Goal: Task Accomplishment & Management: Manage account settings

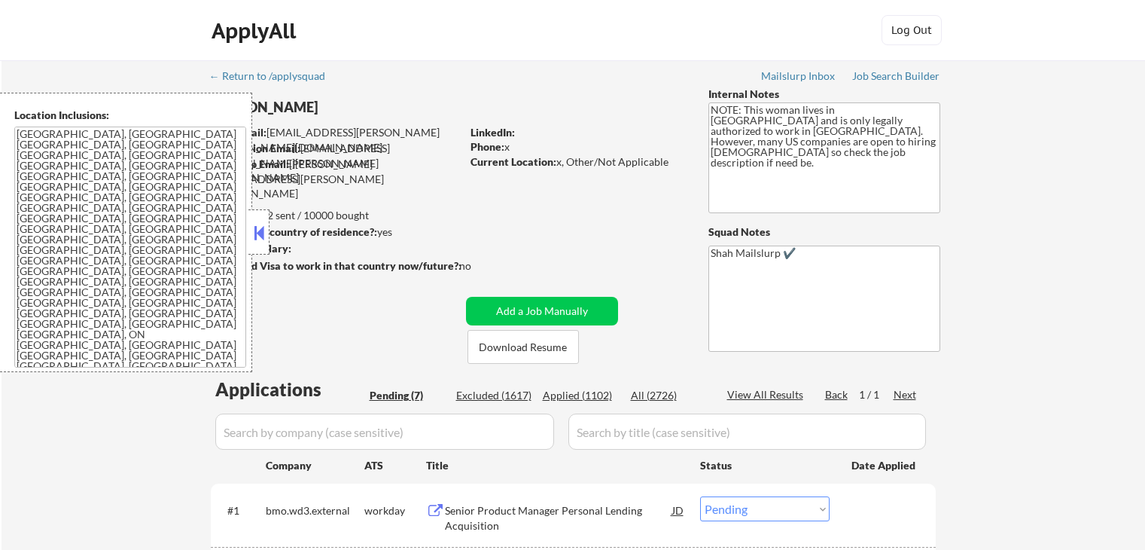
select select ""pending""
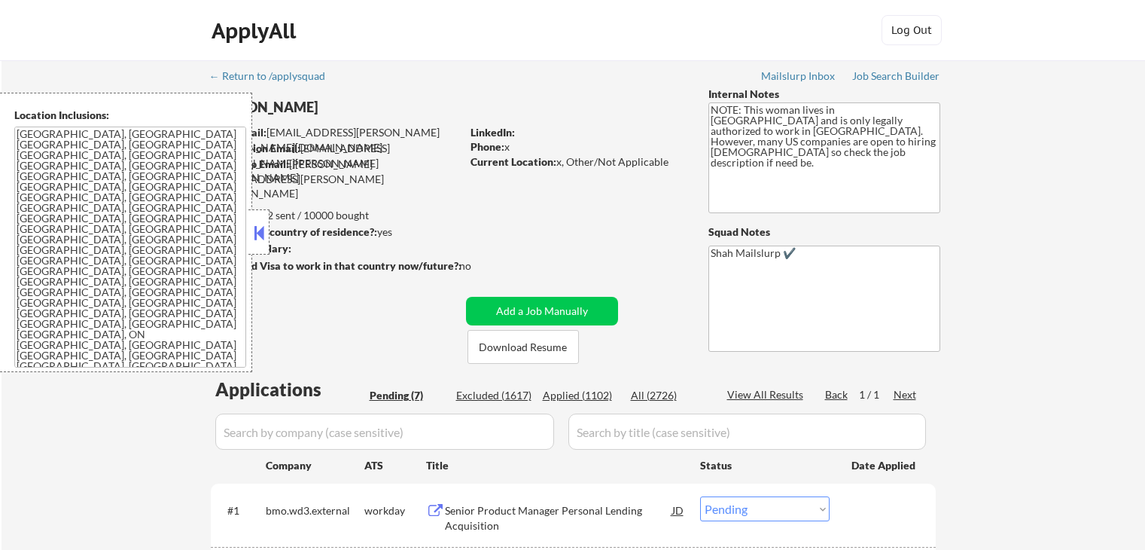
select select ""pending""
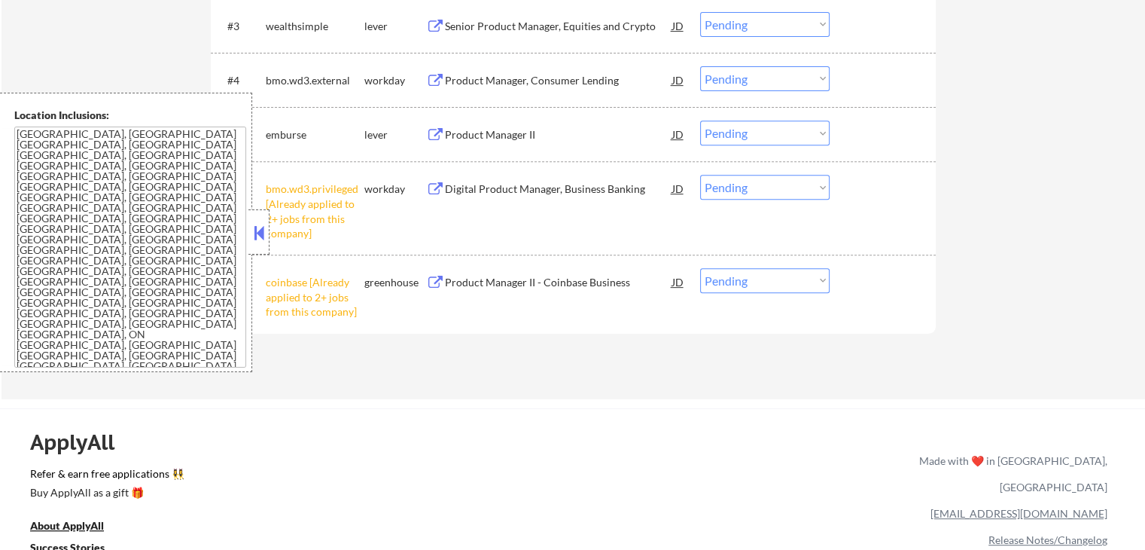
click at [261, 237] on button at bounding box center [259, 232] width 17 height 23
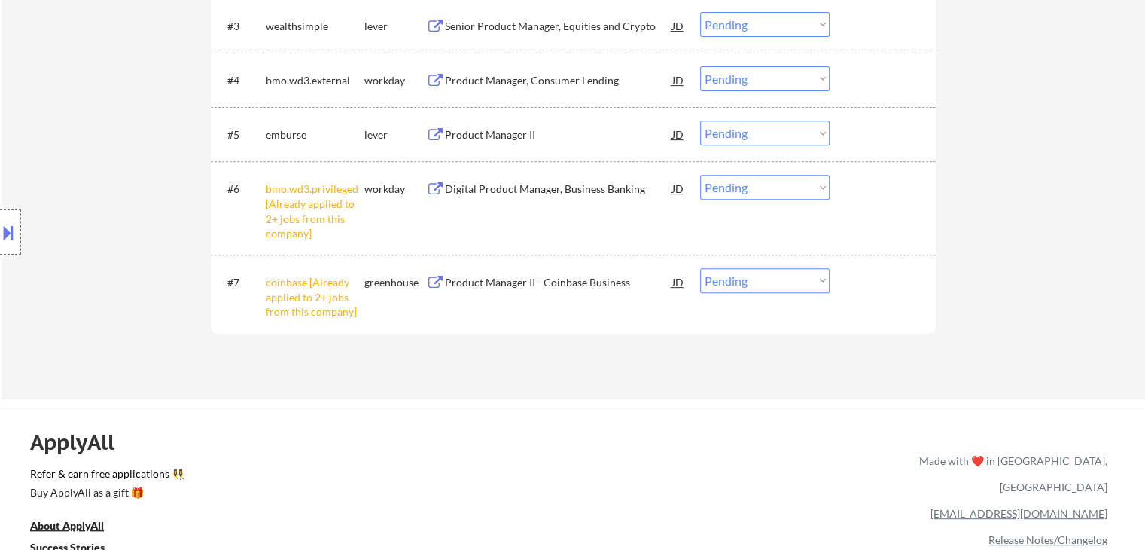
drag, startPoint x: 747, startPoint y: 191, endPoint x: 739, endPoint y: 197, distance: 9.2
click at [747, 191] on select "Choose an option... Pending Applied Excluded (Questions) Excluded (Expired) Exc…" at bounding box center [764, 187] width 129 height 25
select select ""excluded__other_""
click at [700, 175] on select "Choose an option... Pending Applied Excluded (Questions) Excluded (Expired) Exc…" at bounding box center [764, 187] width 129 height 25
click at [784, 281] on select "Choose an option... Pending Applied Excluded (Questions) Excluded (Expired) Exc…" at bounding box center [764, 280] width 129 height 25
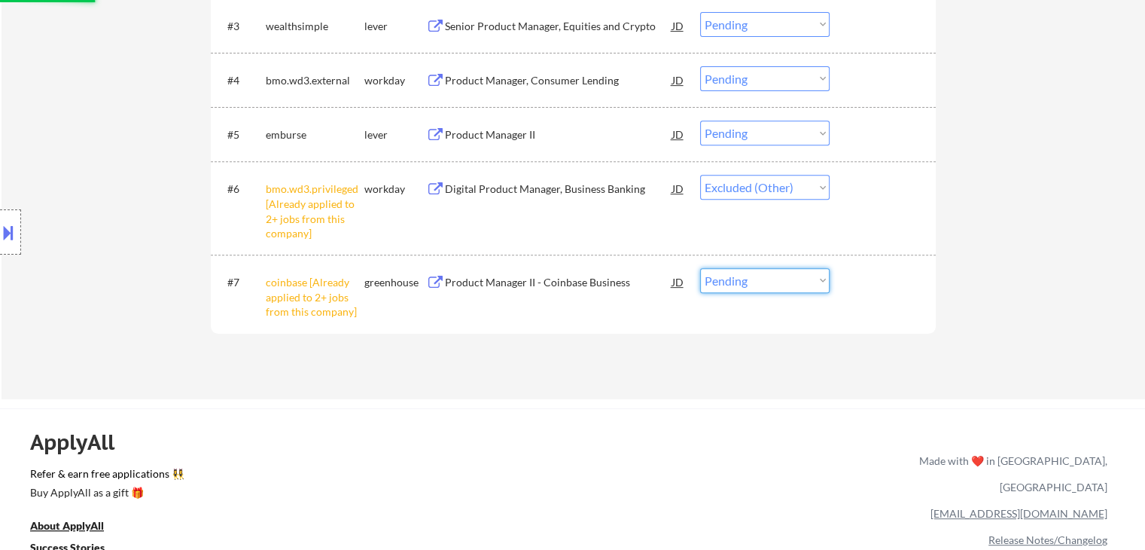
select select ""excluded__other_""
click at [700, 268] on select "Choose an option... Pending Applied Excluded (Questions) Excluded (Expired) Exc…" at bounding box center [764, 280] width 129 height 25
select select ""pending""
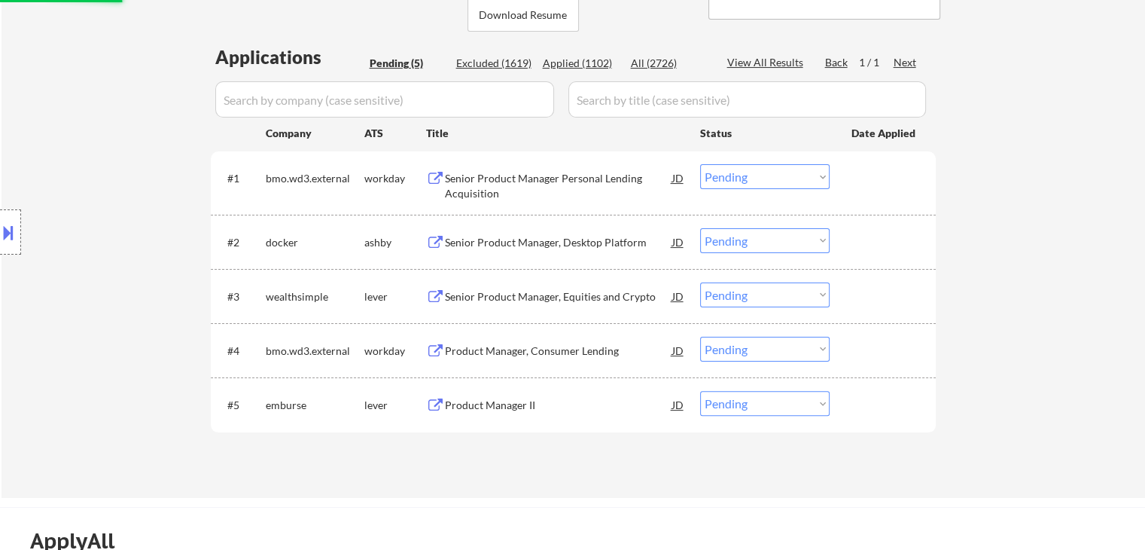
scroll to position [301, 0]
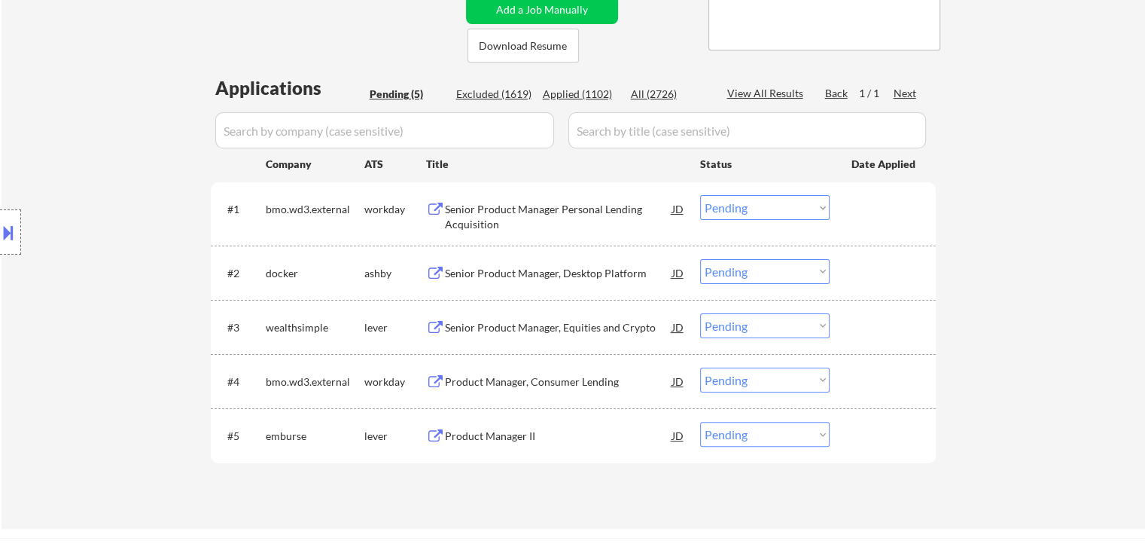
click at [494, 215] on div "Senior Product Manager Personal Lending Acquisition" at bounding box center [558, 216] width 227 height 29
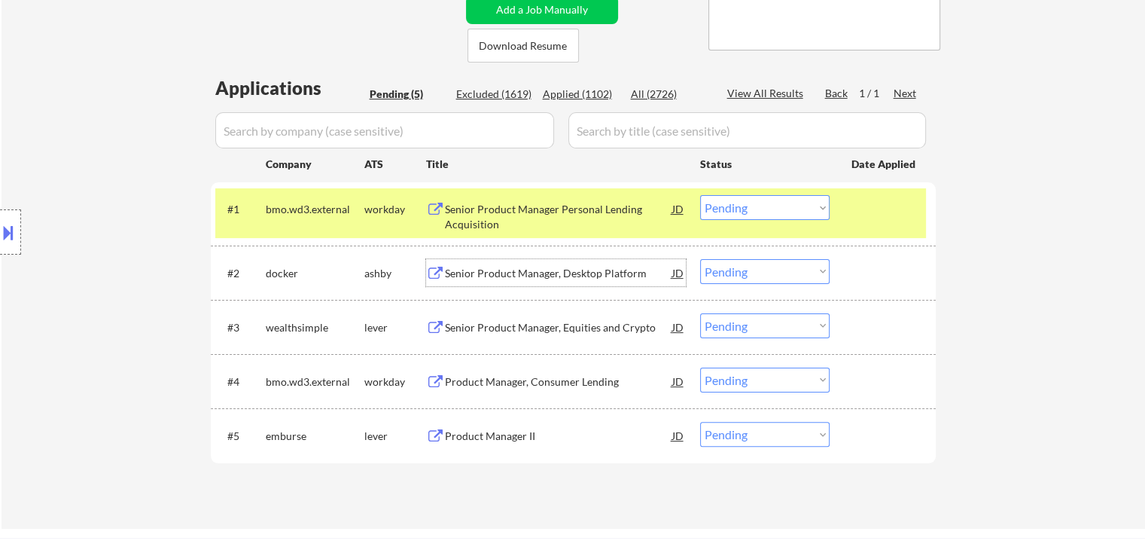
click at [496, 270] on div "Senior Product Manager, Desktop Platform" at bounding box center [558, 273] width 227 height 15
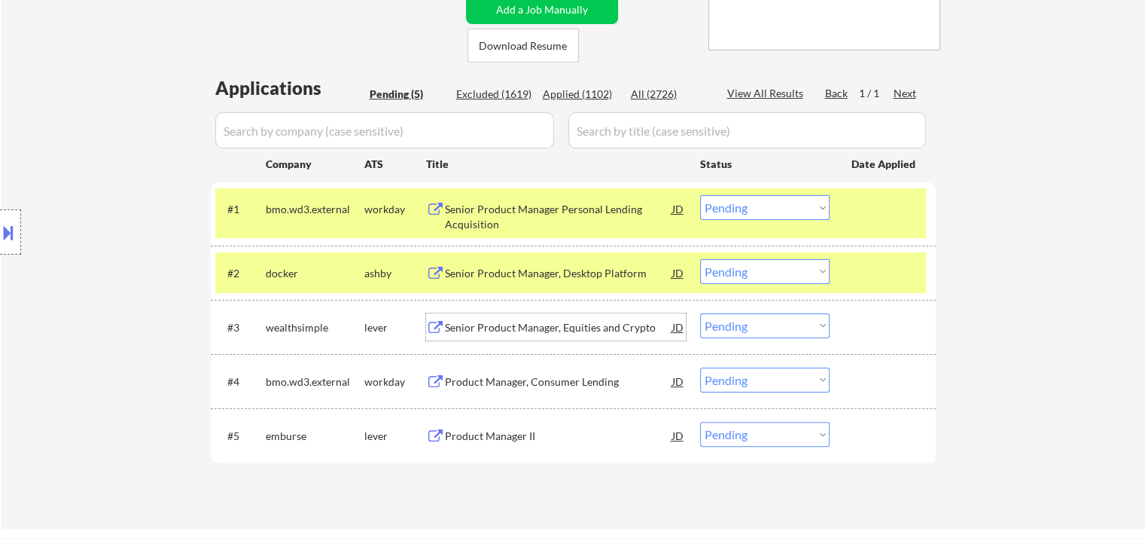
click at [486, 324] on div "Senior Product Manager, Equities and Crypto" at bounding box center [558, 327] width 227 height 15
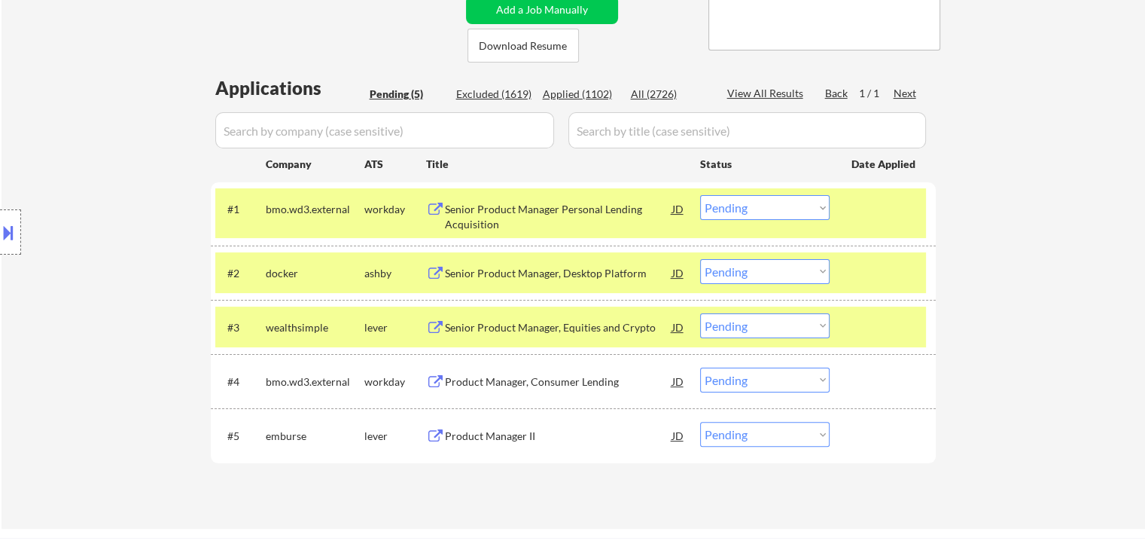
click at [482, 383] on div "Product Manager, Consumer Lending" at bounding box center [558, 381] width 227 height 15
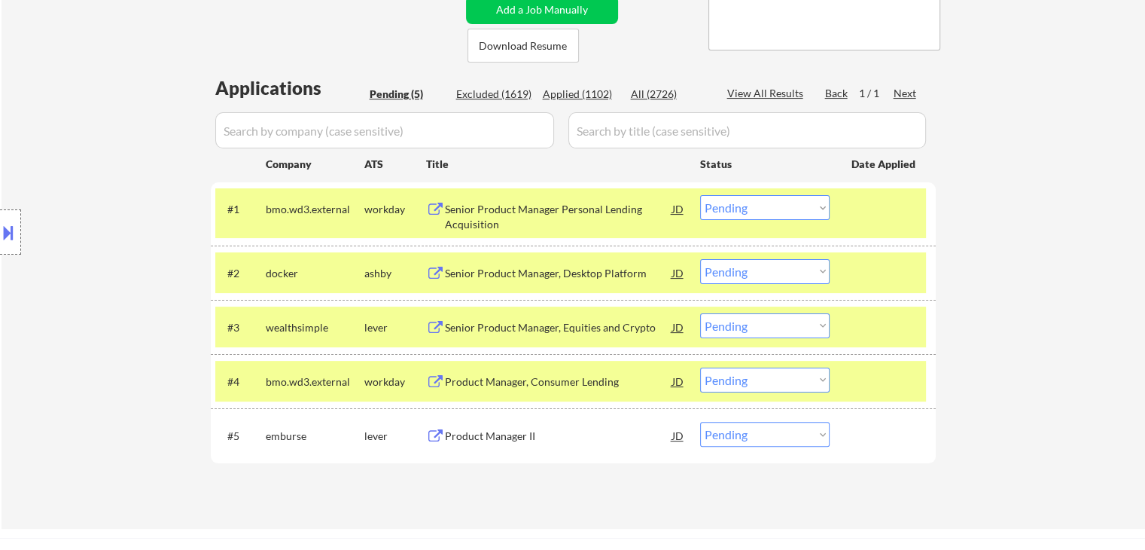
click at [480, 437] on div "Product Manager II" at bounding box center [558, 435] width 227 height 15
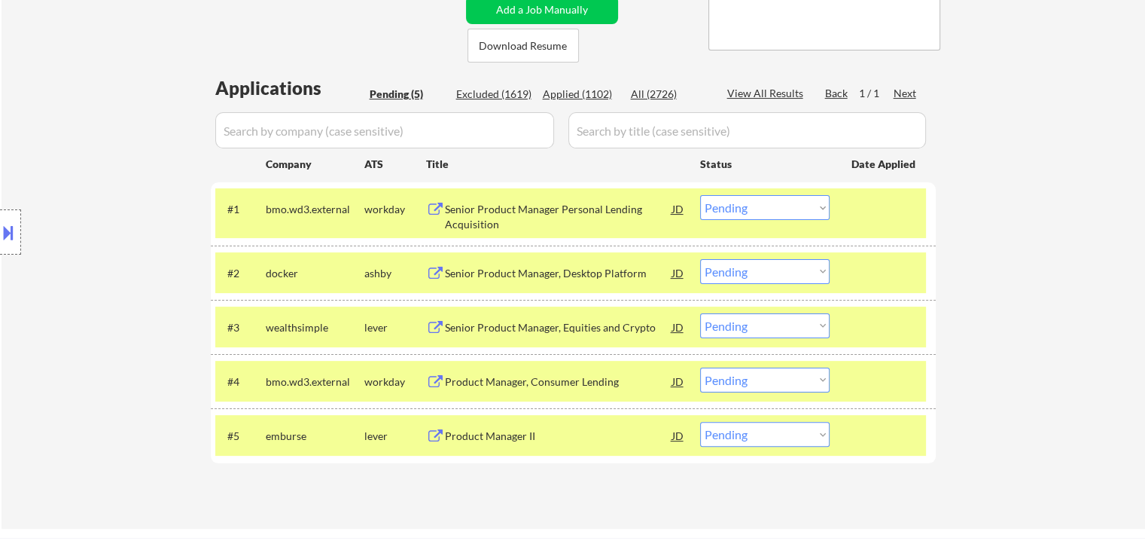
click at [762, 201] on select "Choose an option... Pending Applied Excluded (Questions) Excluded (Expired) Exc…" at bounding box center [764, 207] width 129 height 25
click at [700, 195] on select "Choose an option... Pending Applied Excluded (Questions) Excluded (Expired) Exc…" at bounding box center [764, 207] width 129 height 25
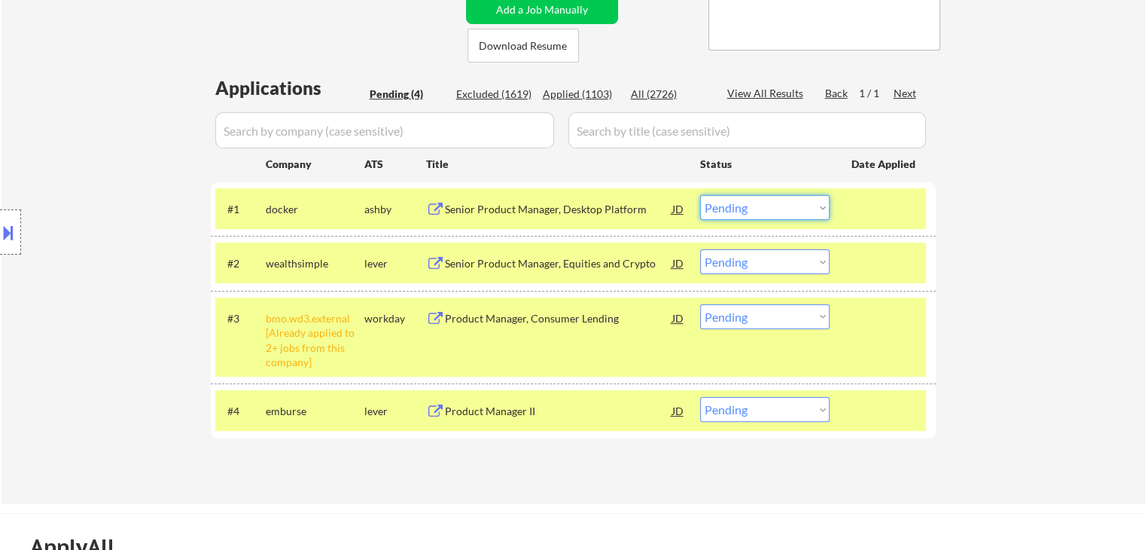
click at [775, 209] on select "Choose an option... Pending Applied Excluded (Questions) Excluded (Expired) Exc…" at bounding box center [764, 207] width 129 height 25
click at [700, 195] on select "Choose an option... Pending Applied Excluded (Questions) Excluded (Expired) Exc…" at bounding box center [764, 207] width 129 height 25
select select ""pending""
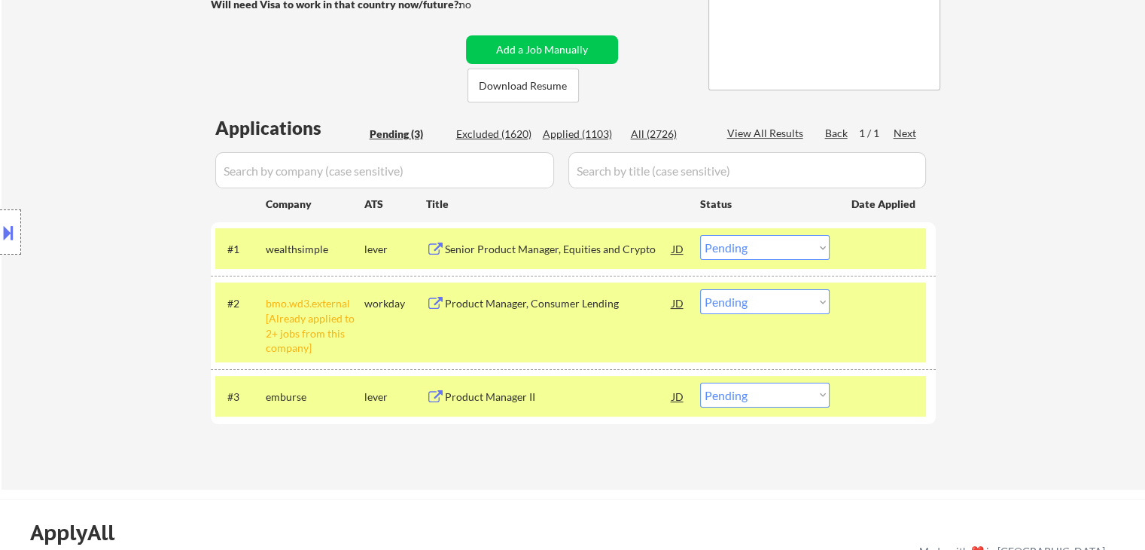
scroll to position [226, 0]
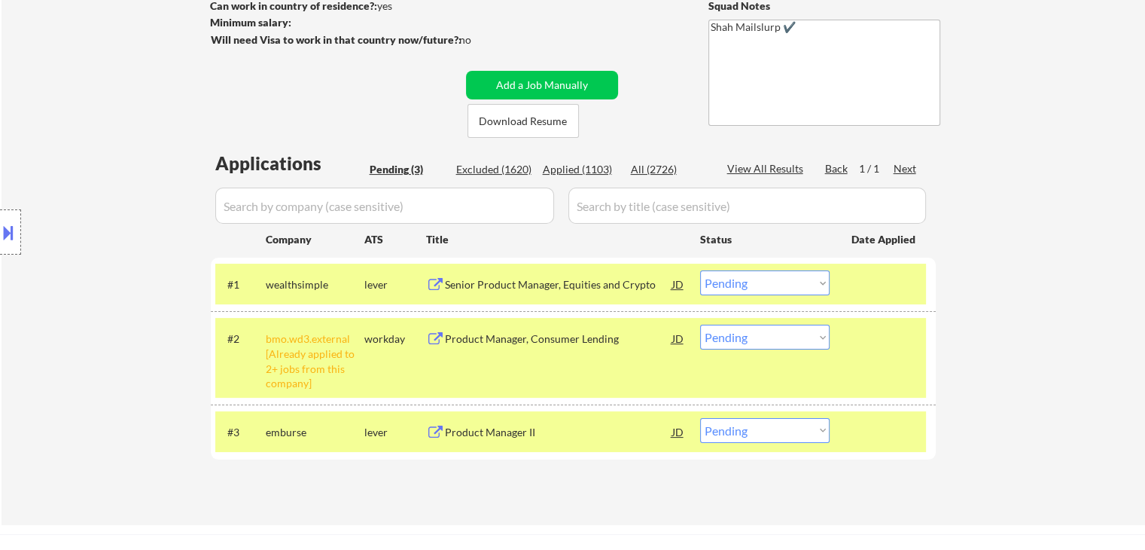
click at [111, 179] on div "Location Inclusions: [GEOGRAPHIC_DATA], [GEOGRAPHIC_DATA] [GEOGRAPHIC_DATA], [G…" at bounding box center [135, 232] width 270 height 279
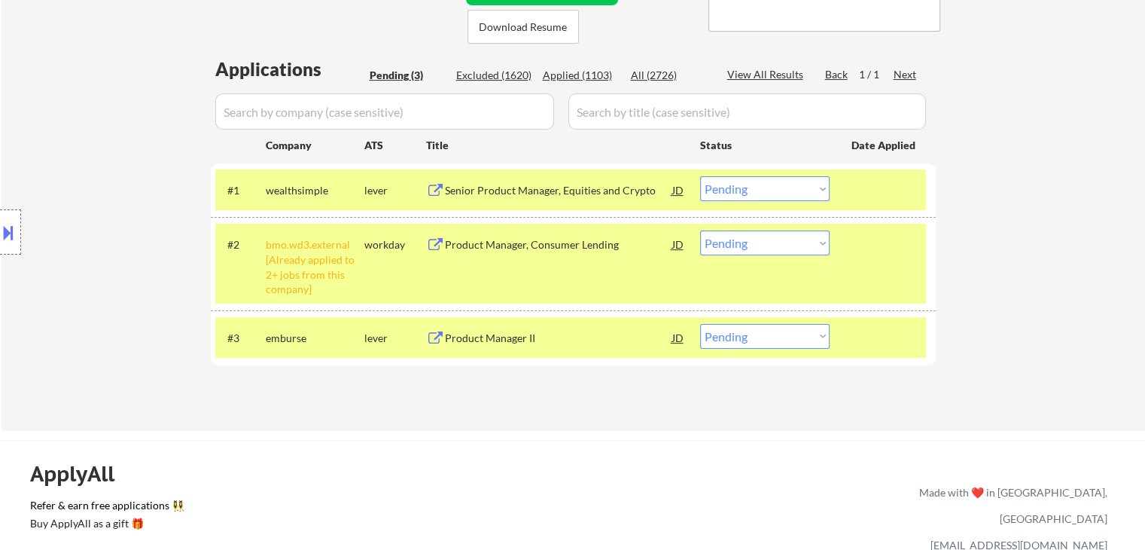
scroll to position [376, 0]
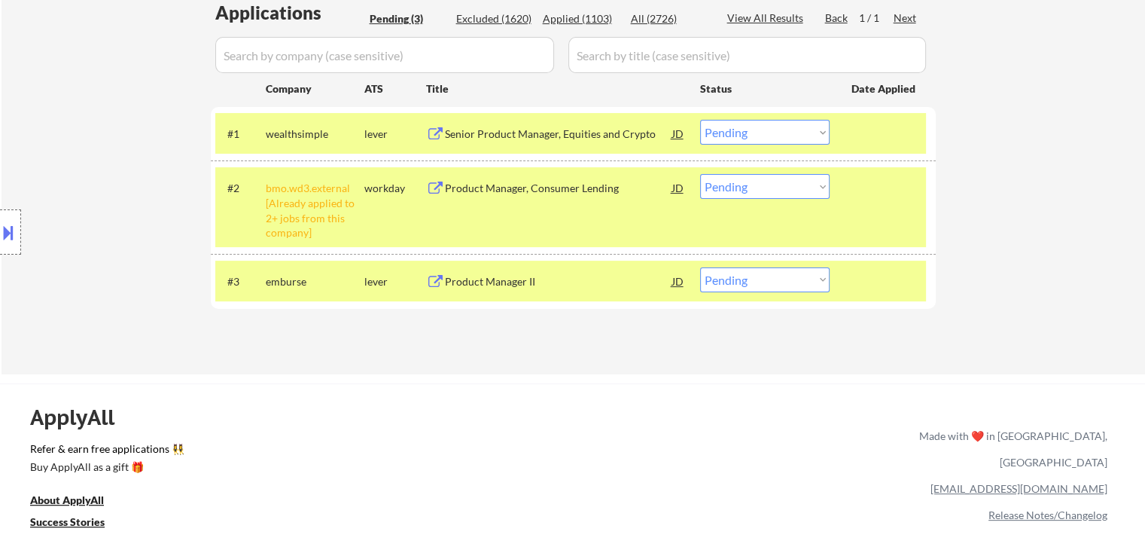
click at [725, 193] on select "Choose an option... Pending Applied Excluded (Questions) Excluded (Expired) Exc…" at bounding box center [764, 186] width 129 height 25
click at [700, 174] on select "Choose an option... Pending Applied Excluded (Questions) Excluded (Expired) Exc…" at bounding box center [764, 186] width 129 height 25
select select ""pending""
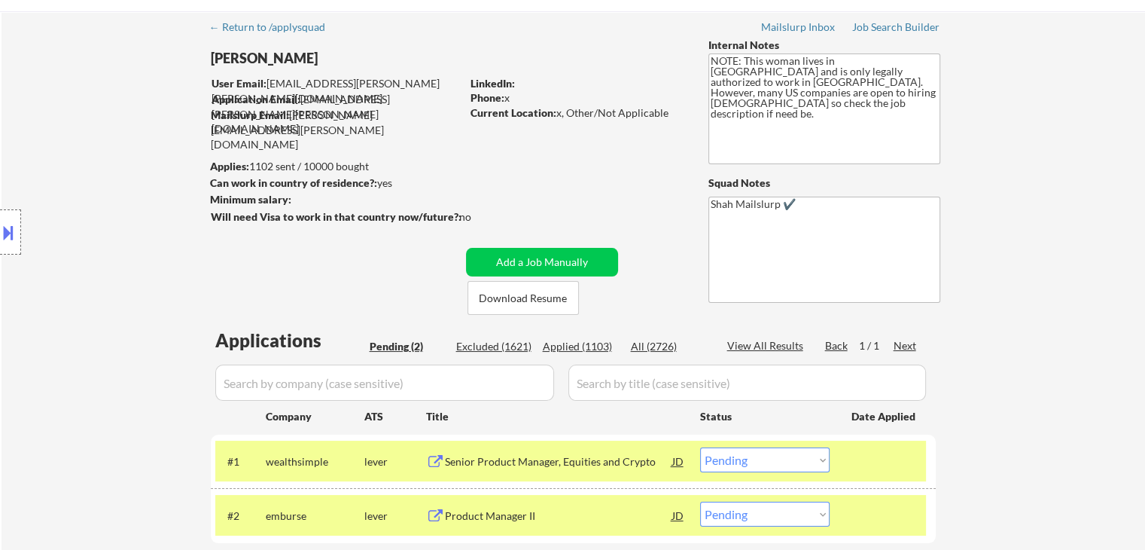
scroll to position [0, 0]
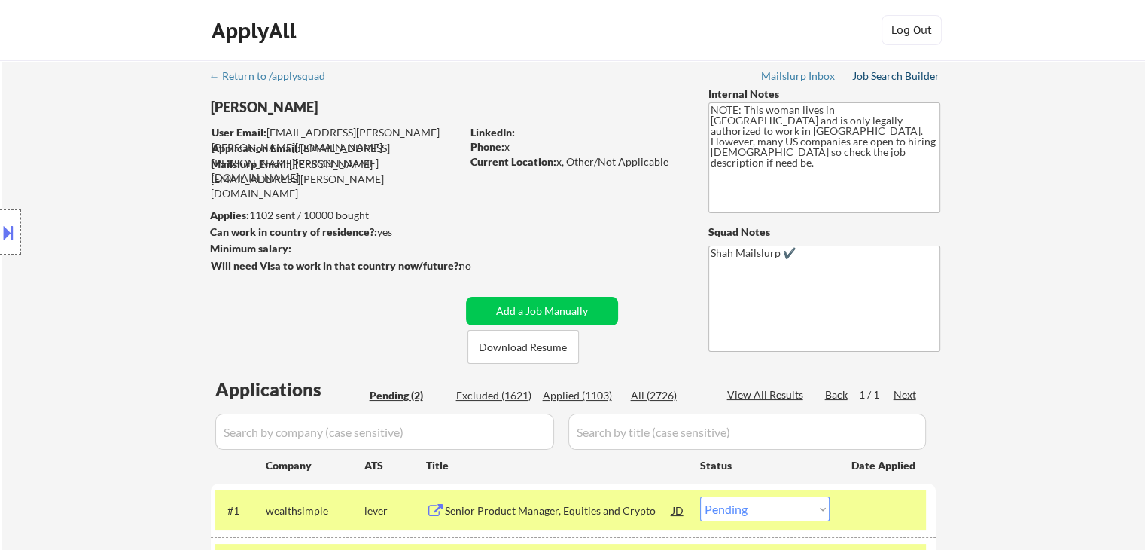
click at [903, 73] on div "Job Search Builder" at bounding box center [896, 76] width 88 height 11
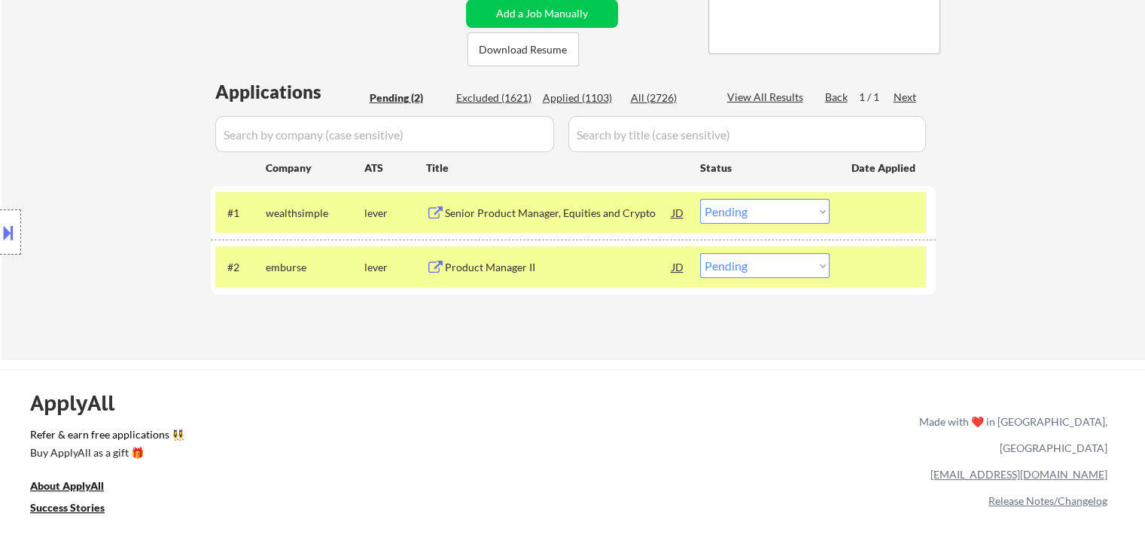
scroll to position [301, 0]
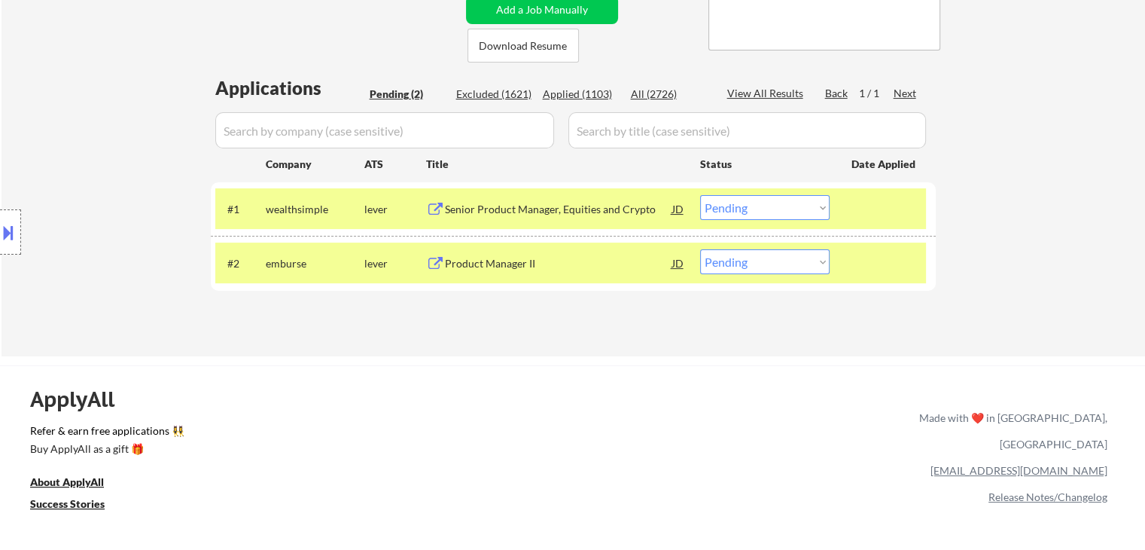
click at [744, 209] on select "Choose an option... Pending Applied Excluded (Questions) Excluded (Expired) Exc…" at bounding box center [764, 207] width 129 height 25
click at [700, 195] on select "Choose an option... Pending Applied Excluded (Questions) Excluded (Expired) Exc…" at bounding box center [764, 207] width 129 height 25
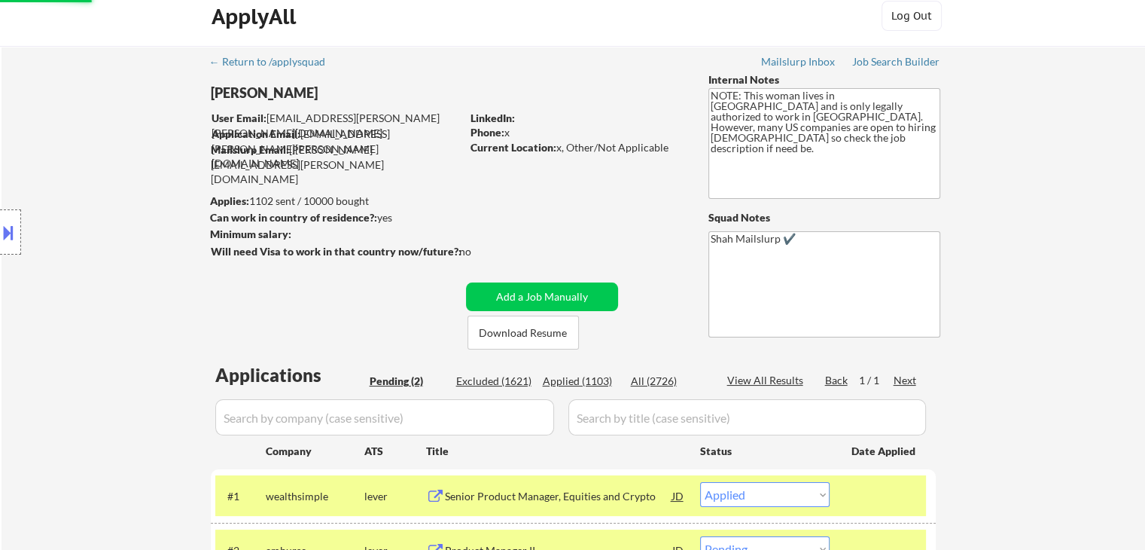
scroll to position [0, 0]
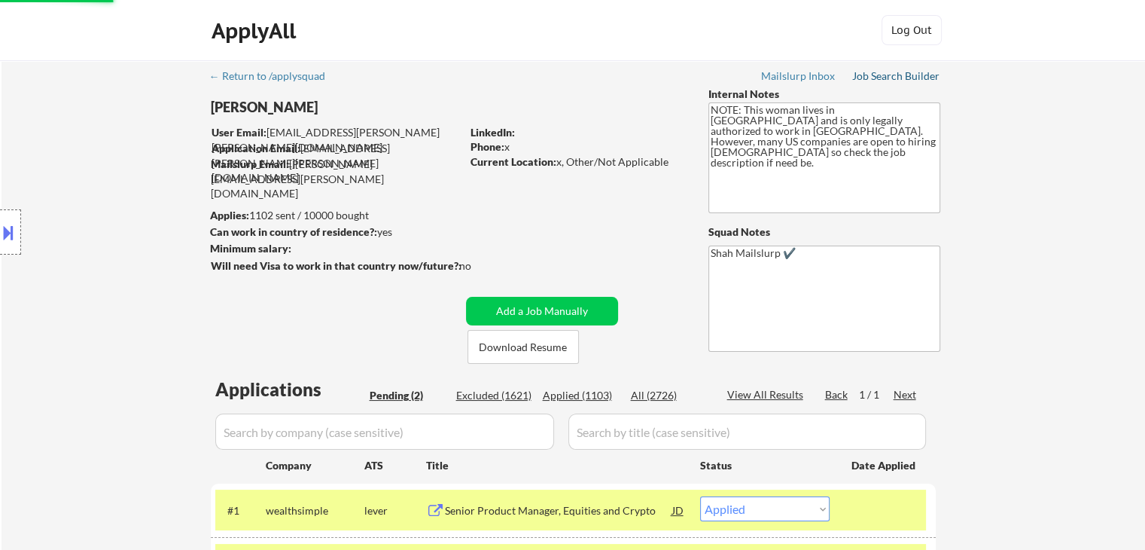
drag, startPoint x: 895, startPoint y: 74, endPoint x: 900, endPoint y: 88, distance: 15.2
click at [895, 74] on div "Job Search Builder" at bounding box center [896, 76] width 88 height 11
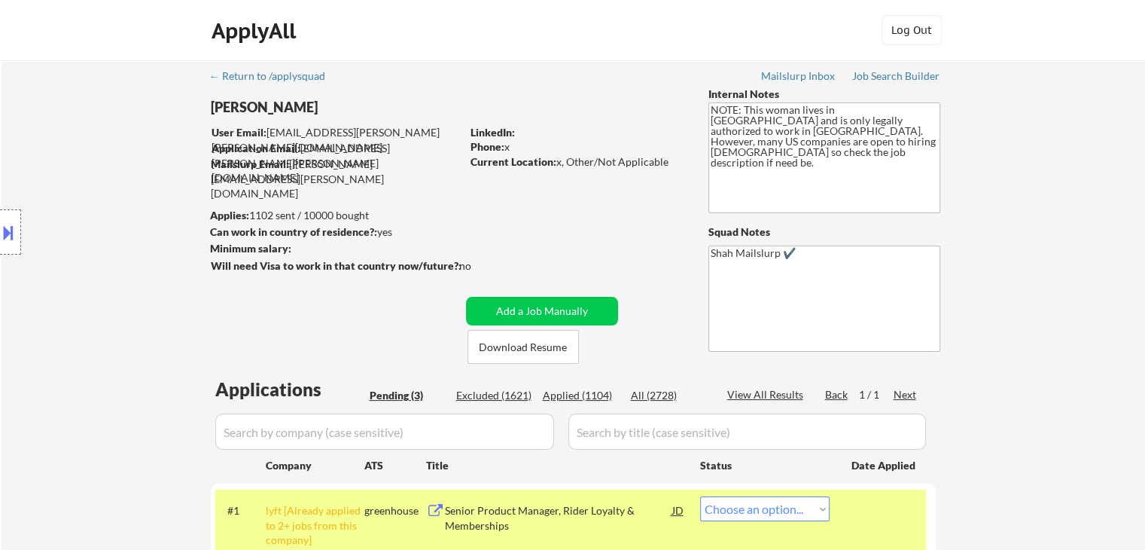
select select ""pending""
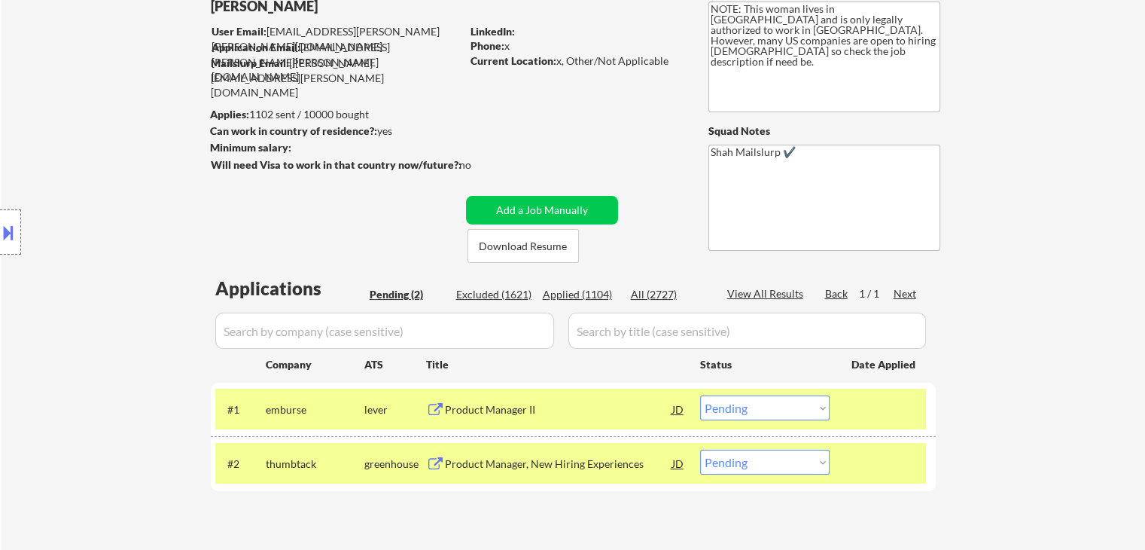
scroll to position [75, 0]
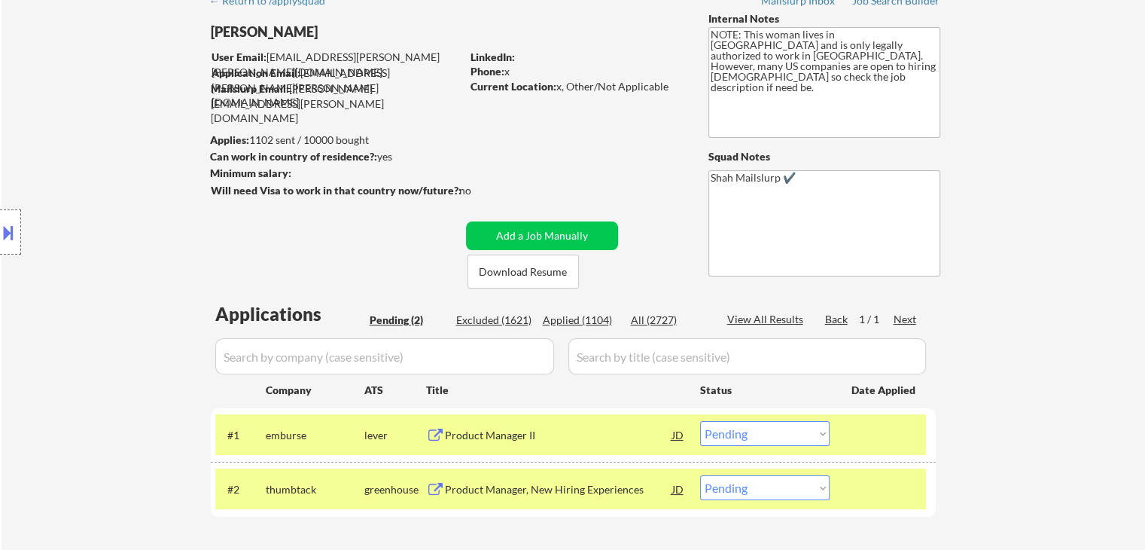
click at [96, 190] on div "Location Inclusions: [GEOGRAPHIC_DATA], [GEOGRAPHIC_DATA] [GEOGRAPHIC_DATA], [G…" at bounding box center [135, 232] width 270 height 279
click at [31, 338] on div "Location Inclusions: [GEOGRAPHIC_DATA], [GEOGRAPHIC_DATA] [GEOGRAPHIC_DATA], [G…" at bounding box center [135, 232] width 270 height 279
drag, startPoint x: 3, startPoint y: 115, endPoint x: 824, endPoint y: 112, distance: 821.4
click at [0, 108] on div "Location Inclusions: [GEOGRAPHIC_DATA], [GEOGRAPHIC_DATA] [GEOGRAPHIC_DATA], [G…" at bounding box center [135, 232] width 270 height 279
